Goal: Information Seeking & Learning: Learn about a topic

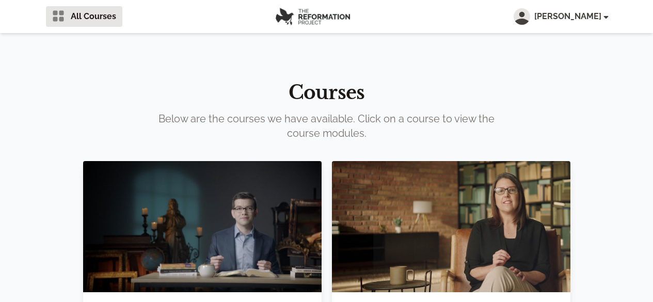
scroll to position [103, 0]
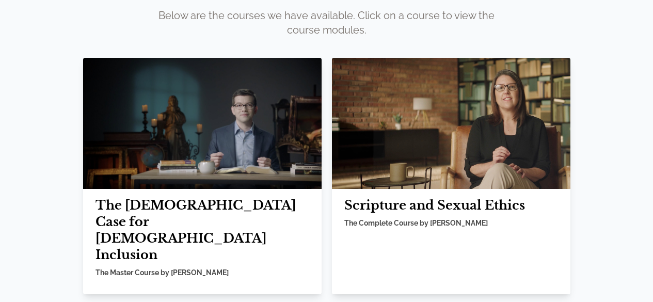
click at [231, 135] on img at bounding box center [202, 123] width 239 height 131
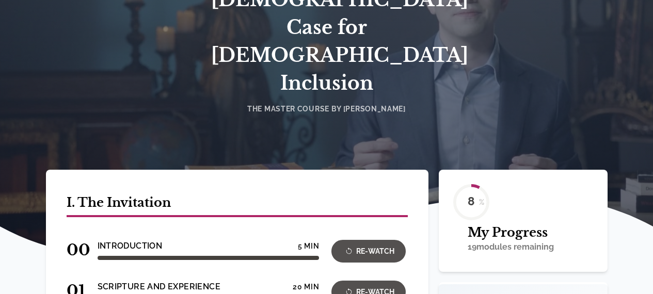
scroll to position [207, 0]
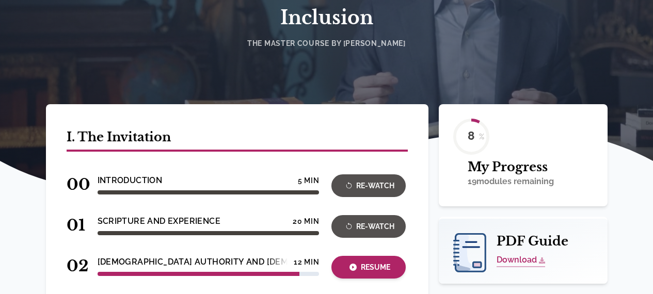
click at [372, 262] on div "Resume" at bounding box center [369, 268] width 68 height 12
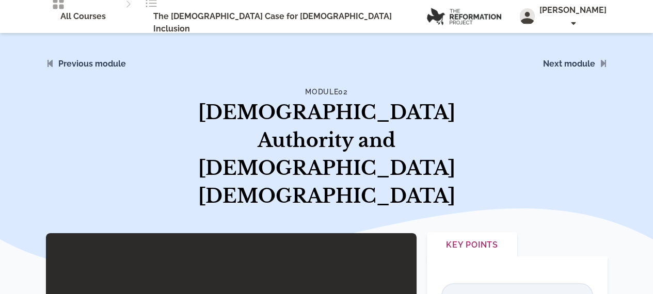
scroll to position [155, 0]
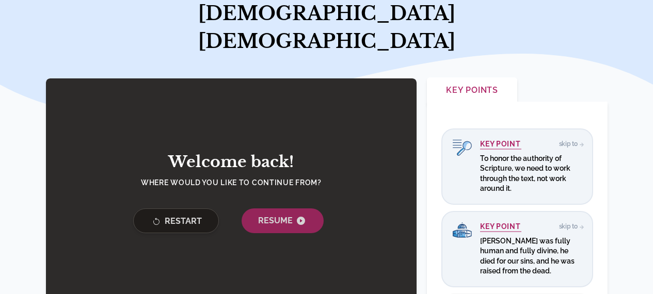
click at [184, 215] on span "Restart" at bounding box center [176, 221] width 52 height 13
